Goal: Task Accomplishment & Management: Manage account settings

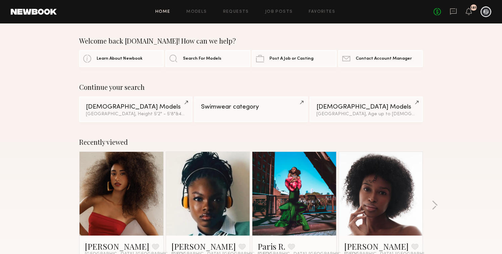
click at [497, 7] on header "Home Models Requests Job Posts Favorites Sign Out No fees up to $5,000 181" at bounding box center [251, 11] width 502 height 23
click at [484, 13] on div at bounding box center [486, 11] width 11 height 11
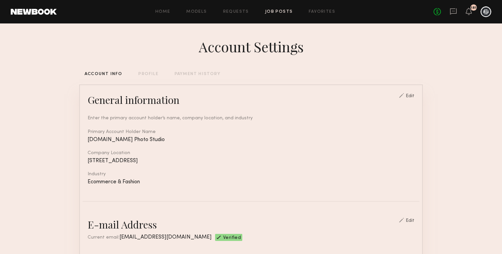
click at [271, 13] on link "Job Posts" at bounding box center [279, 12] width 28 height 4
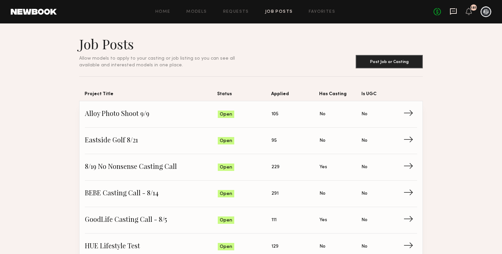
click at [456, 12] on icon at bounding box center [453, 11] width 7 height 7
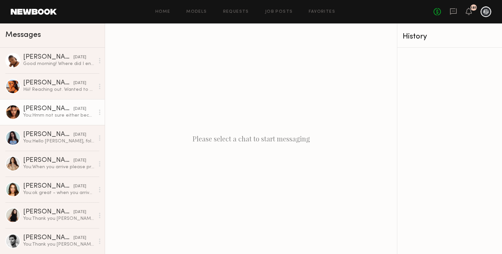
click at [51, 111] on div "[PERSON_NAME]" at bounding box center [48, 109] width 50 height 7
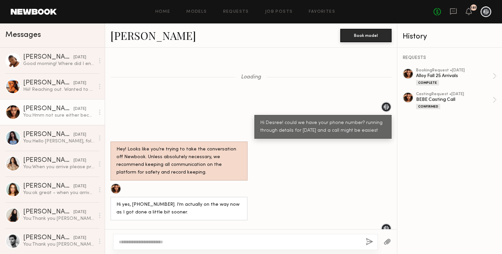
scroll to position [604, 0]
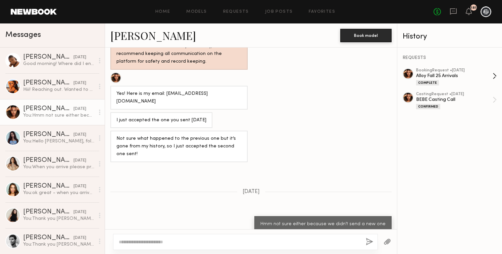
click at [460, 78] on div "Alloy Fall 25 Arrivals" at bounding box center [454, 76] width 77 height 6
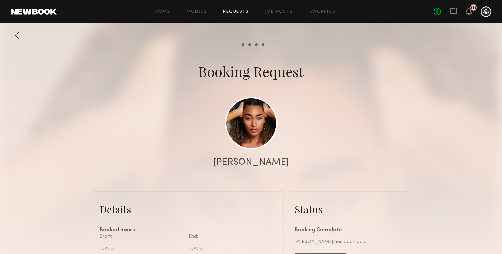
scroll to position [654, 0]
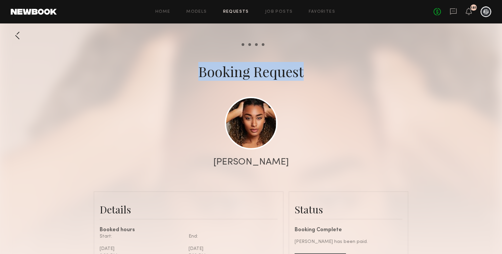
drag, startPoint x: 417, startPoint y: 76, endPoint x: 160, endPoint y: 62, distance: 257.8
click at [162, 62] on div "Booking Request" at bounding box center [251, 71] width 502 height 19
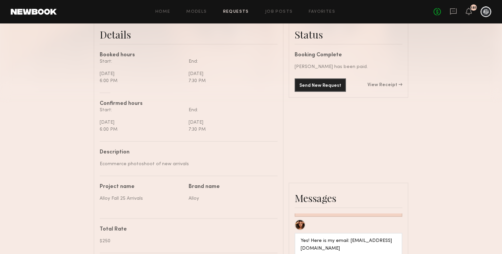
scroll to position [185, 0]
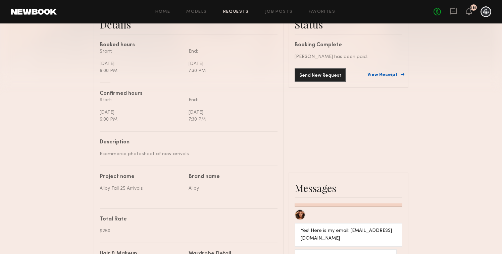
click at [385, 74] on link "View Receipt" at bounding box center [384, 75] width 35 height 5
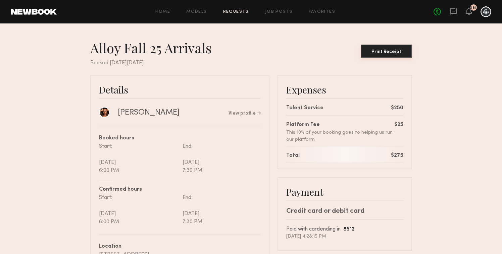
click at [388, 56] on button "Print Receipt" at bounding box center [386, 51] width 51 height 13
